Goal: Find specific page/section: Find specific page/section

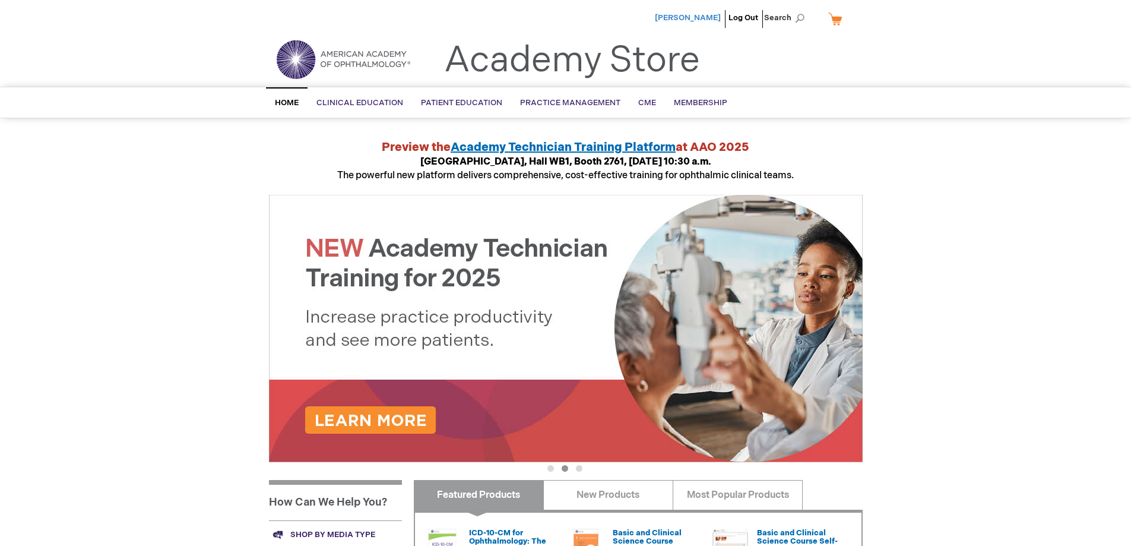
click at [699, 17] on span "[PERSON_NAME]" at bounding box center [688, 17] width 66 height 9
